Goal: Go to known website: Go to known website

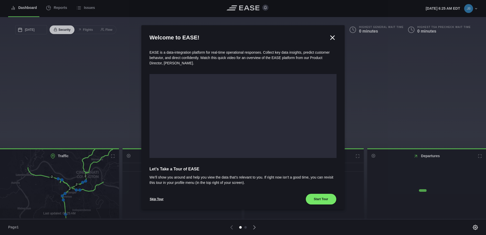
click at [329, 39] on icon at bounding box center [332, 38] width 8 height 8
